Goal: Navigation & Orientation: Find specific page/section

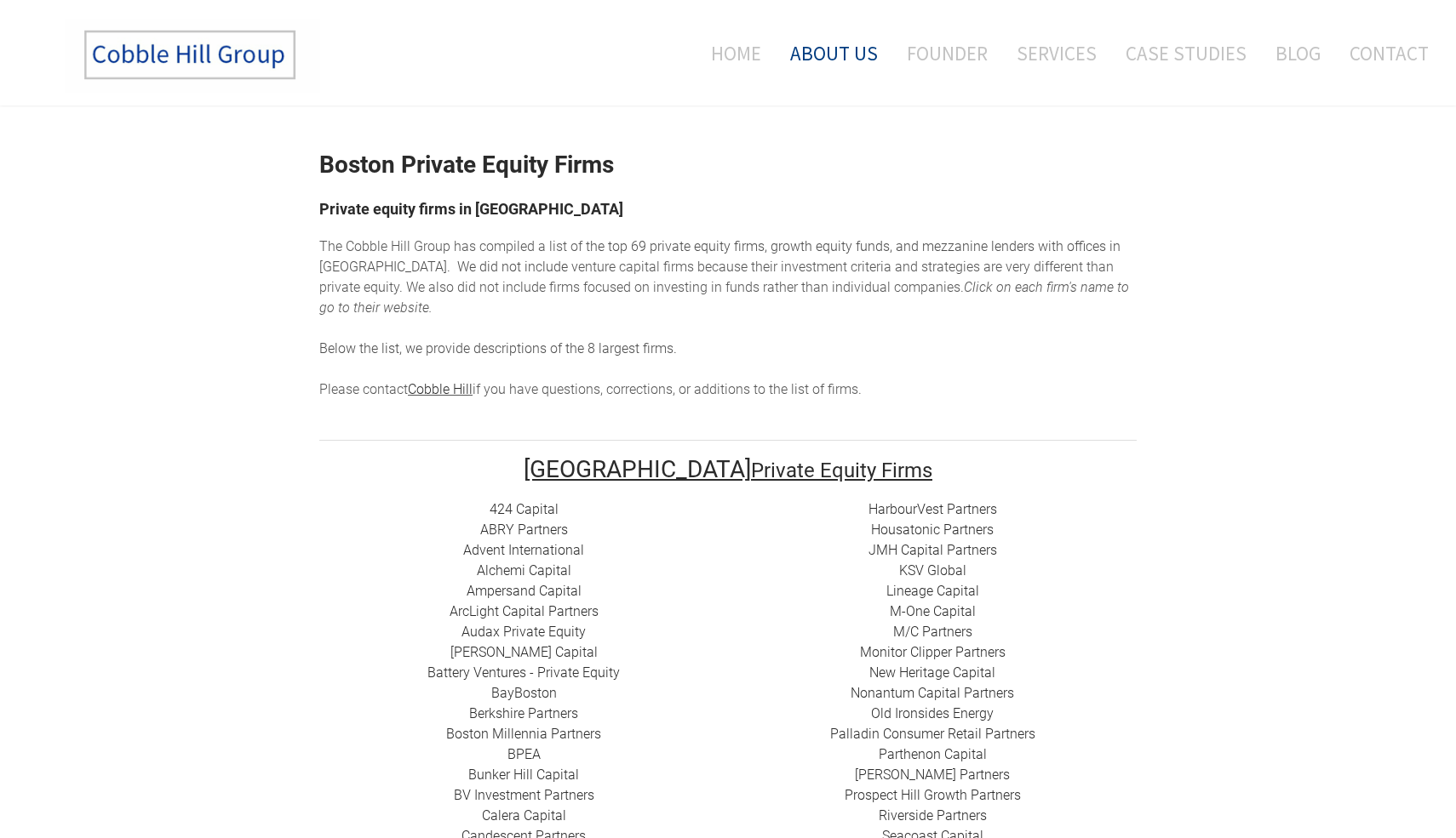
click at [855, 53] on link "About Us" at bounding box center [834, 53] width 113 height 71
click at [837, 56] on link "About Us" at bounding box center [834, 53] width 113 height 71
